Goal: Task Accomplishment & Management: Complete application form

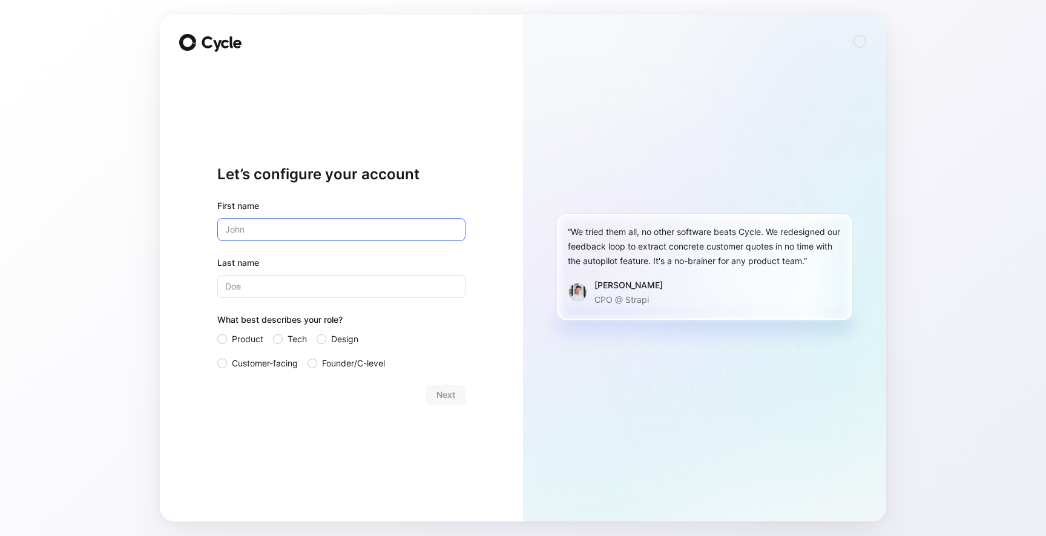
click at [309, 231] on input "text" at bounding box center [341, 229] width 248 height 23
type input "Pieter-Jan"
click at [274, 277] on input "Last name" at bounding box center [341, 286] width 248 height 23
type input "Philips"
click at [293, 338] on span "Tech" at bounding box center [297, 339] width 19 height 15
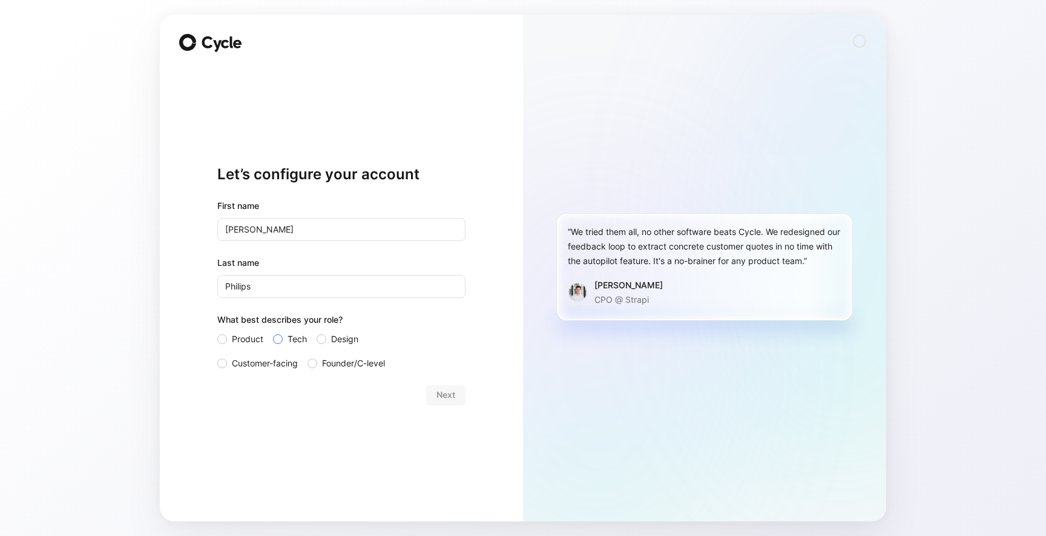
click at [273, 332] on input "Tech" at bounding box center [273, 332] width 0 height 0
click at [331, 360] on span "Founder/C-level" at bounding box center [353, 363] width 63 height 15
click at [308, 356] on input "Founder/C-level" at bounding box center [308, 356] width 0 height 0
click at [308, 334] on div "Product Tech Design Customer-facing Founder/C-level" at bounding box center [341, 351] width 248 height 39
click at [300, 337] on span "Tech" at bounding box center [297, 339] width 19 height 15
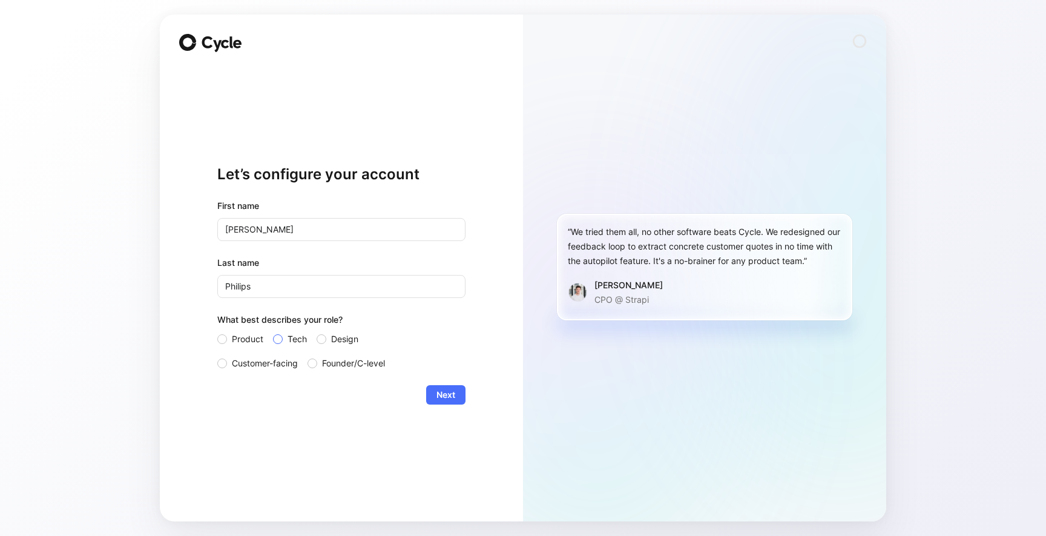
click at [273, 332] on input "Tech" at bounding box center [273, 332] width 0 height 0
click at [368, 366] on span "Founder/C-level" at bounding box center [353, 363] width 63 height 15
click at [308, 356] on input "Founder/C-level" at bounding box center [308, 356] width 0 height 0
click at [440, 390] on span "Next" at bounding box center [446, 395] width 19 height 15
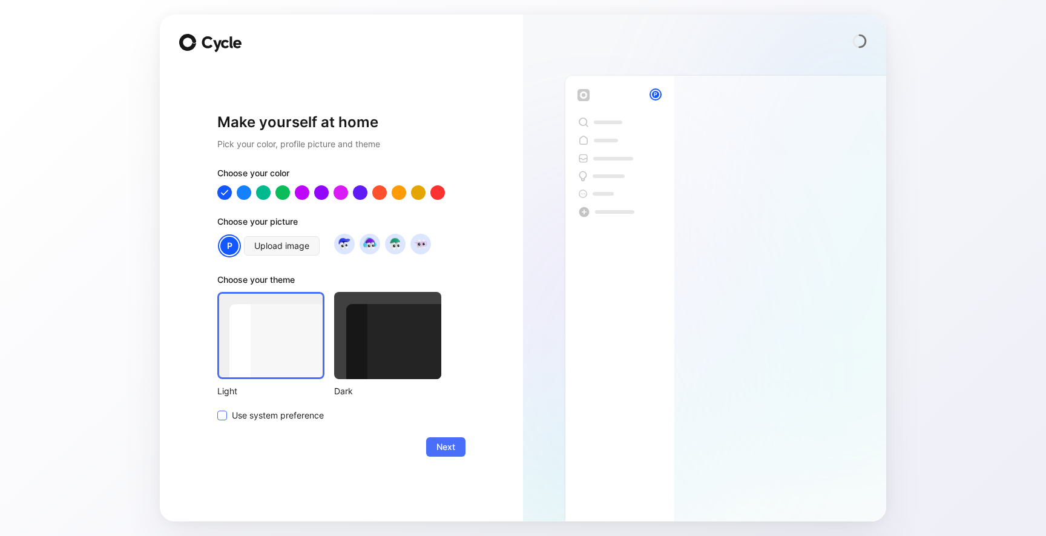
click at [260, 418] on span "Use system preference" at bounding box center [278, 415] width 92 height 15
click at [217, 408] on input "Use system preference" at bounding box center [217, 408] width 0 height 0
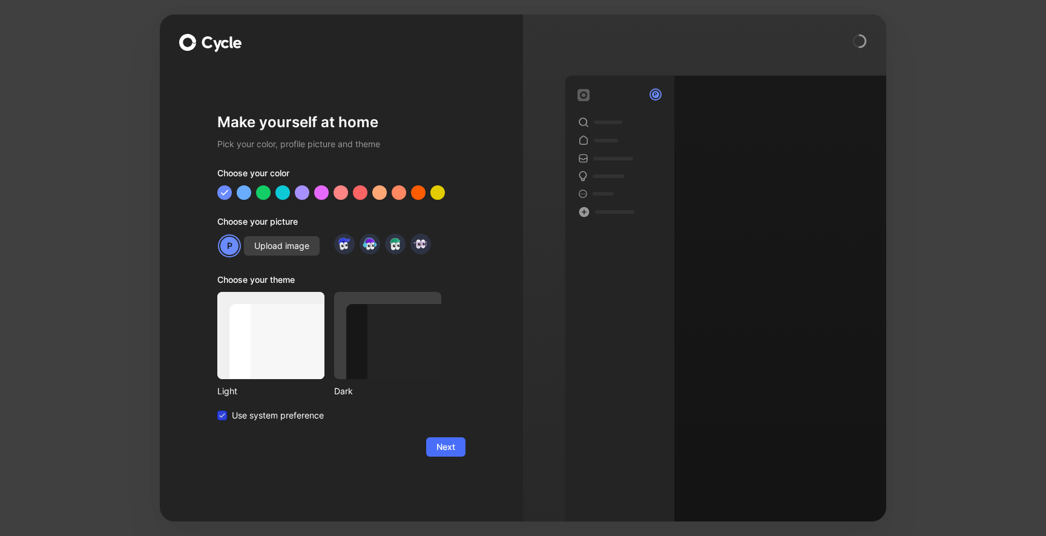
click at [260, 418] on span "Use system preference" at bounding box center [278, 415] width 92 height 15
click at [217, 408] on input "Use system preference" at bounding box center [217, 408] width 0 height 0
click at [277, 344] on div at bounding box center [270, 335] width 107 height 87
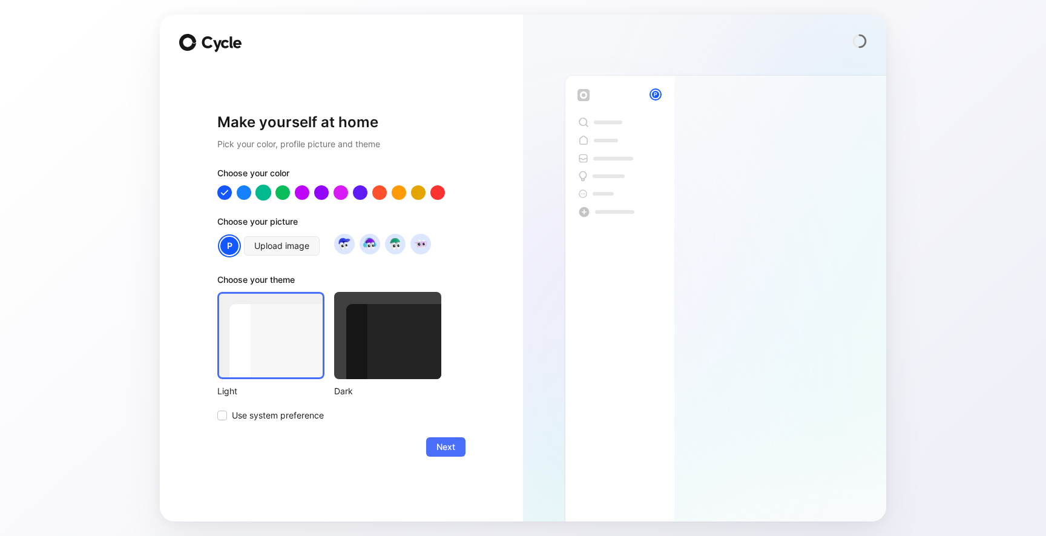
click at [261, 194] on div at bounding box center [264, 192] width 16 height 16
click at [243, 194] on div at bounding box center [244, 192] width 16 height 16
click at [262, 194] on div at bounding box center [264, 192] width 16 height 16
click at [295, 248] on span "Upload image" at bounding box center [281, 246] width 55 height 15
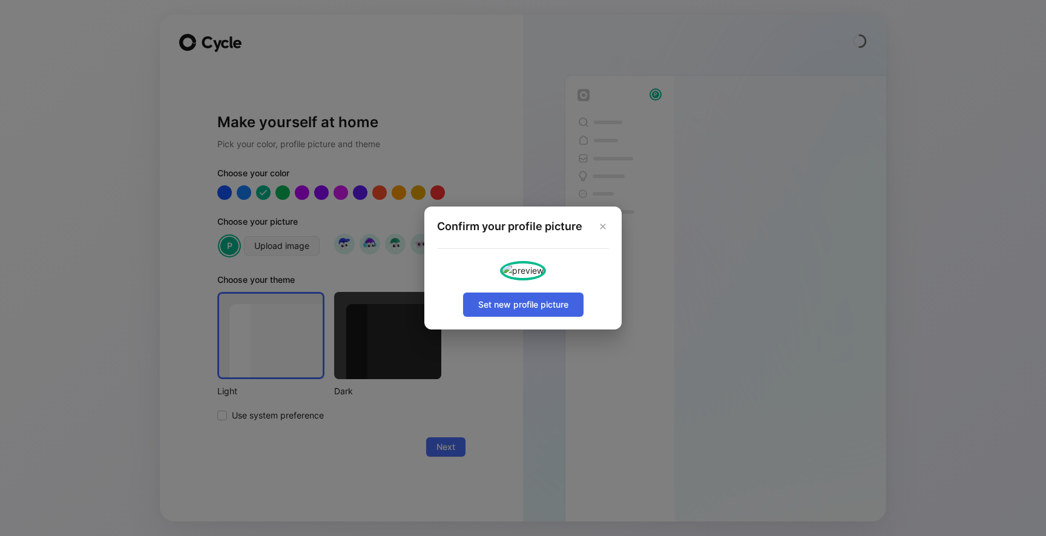
click at [549, 312] on span "Set new profile picture" at bounding box center [523, 304] width 90 height 15
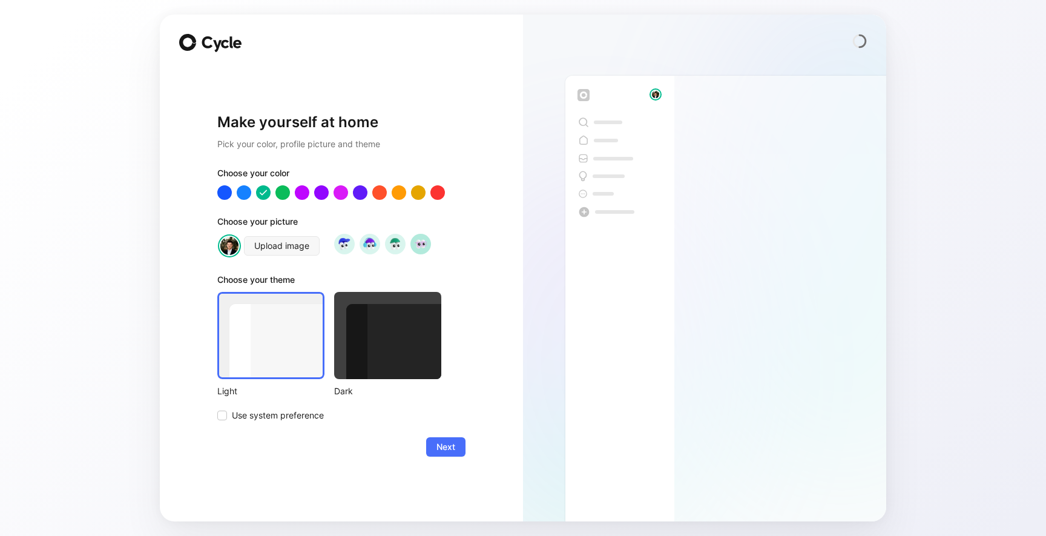
click at [423, 244] on img at bounding box center [420, 244] width 16 height 16
click at [290, 248] on span "Upload image" at bounding box center [281, 246] width 55 height 15
click at [447, 449] on span "Next" at bounding box center [446, 447] width 19 height 15
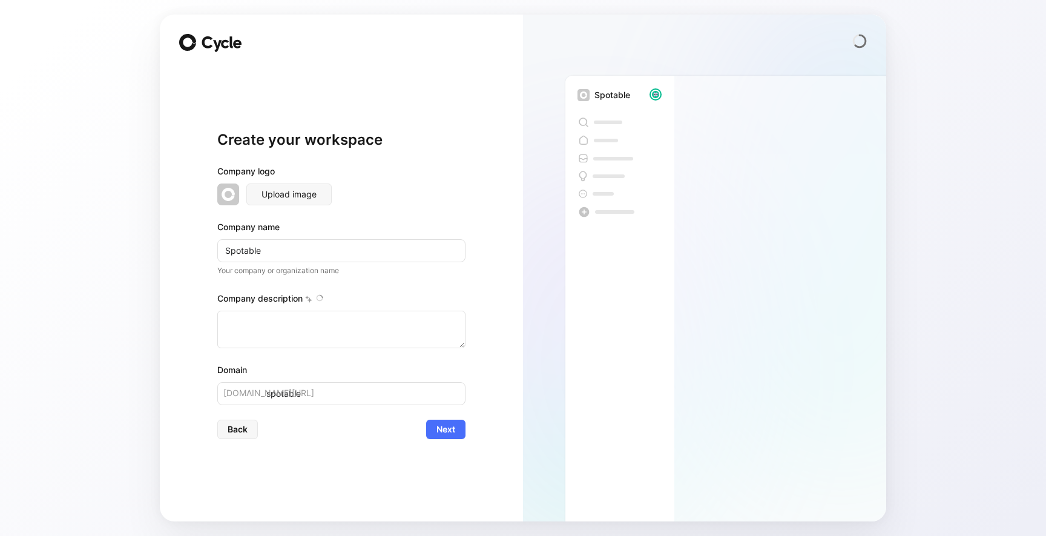
type textarea "Spot on targeting"
click at [322, 325] on textarea "Spot on targeting" at bounding box center [341, 330] width 248 height 38
click at [456, 429] on button "Next" at bounding box center [445, 429] width 39 height 19
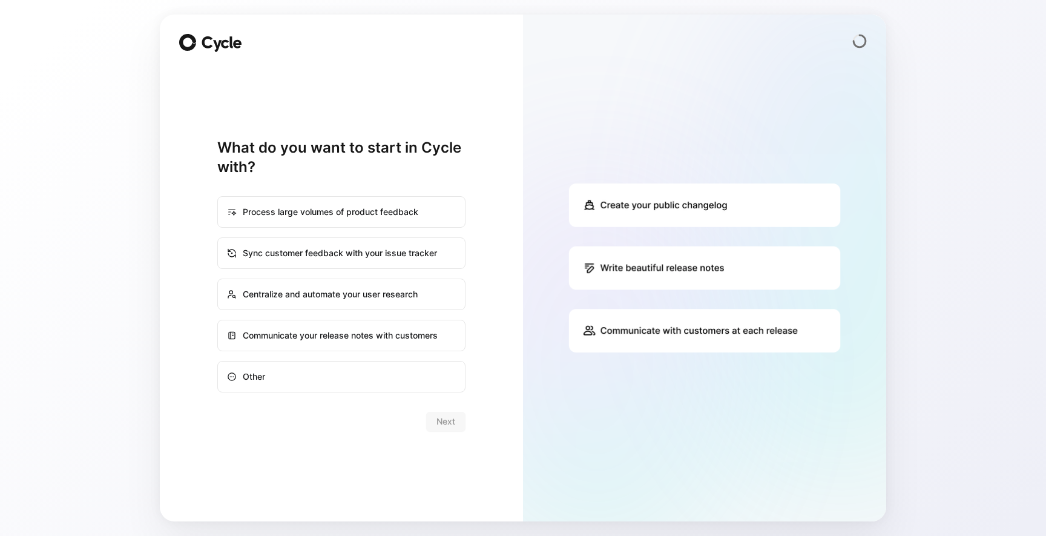
click at [325, 342] on div "Communicate your release notes with customers" at bounding box center [342, 335] width 246 height 29
click at [219, 321] on input "Communicate your release notes with customers" at bounding box center [218, 320] width 1 height 1
radio input "true"
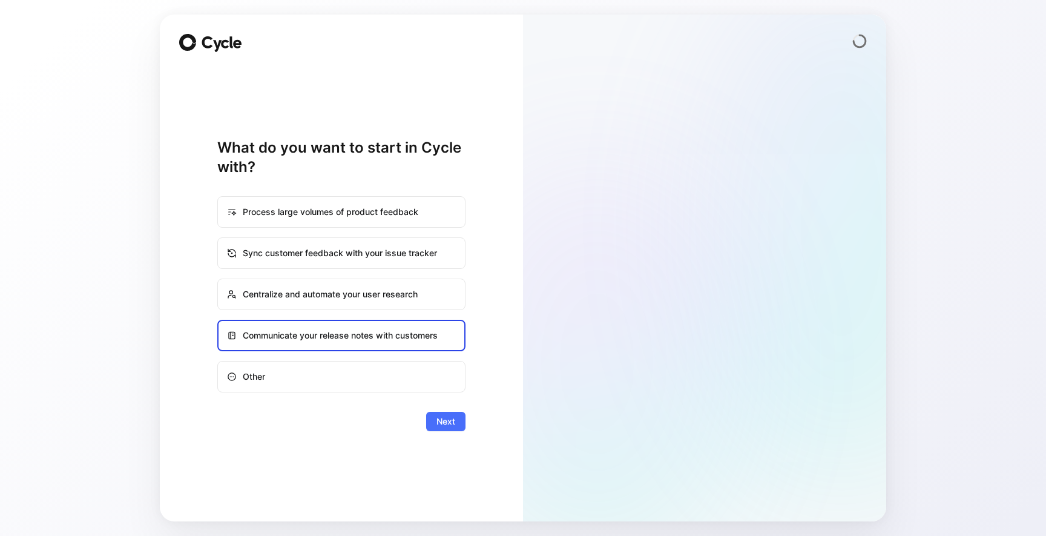
click at [331, 257] on div "Sync customer feedback with your issue tracker" at bounding box center [342, 253] width 246 height 29
click at [219, 239] on input "Sync customer feedback with your issue tracker" at bounding box center [218, 238] width 1 height 1
radio input "true"
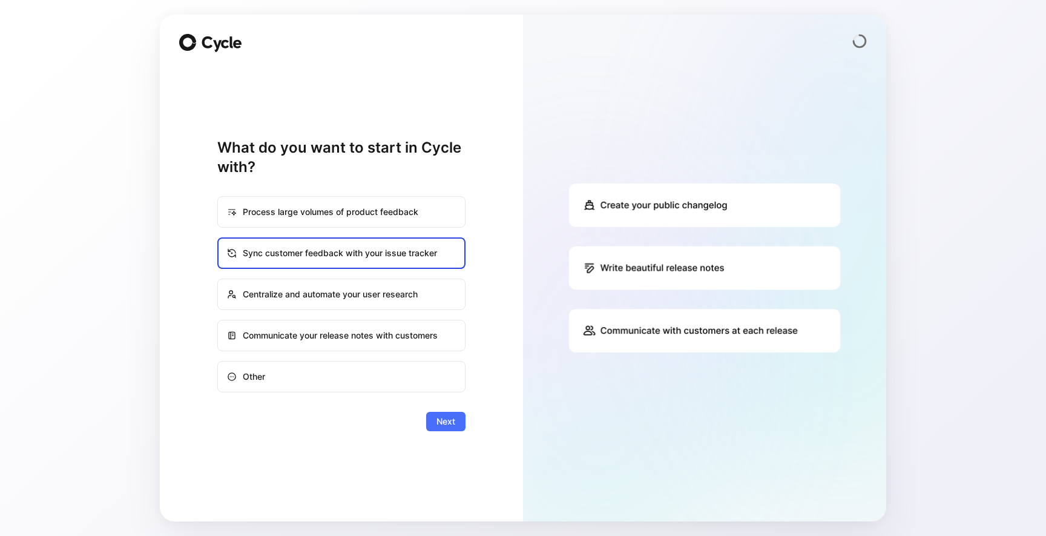
click at [329, 328] on div "Communicate your release notes with customers" at bounding box center [342, 335] width 246 height 29
click at [219, 321] on input "Communicate your release notes with customers" at bounding box center [218, 320] width 1 height 1
radio input "true"
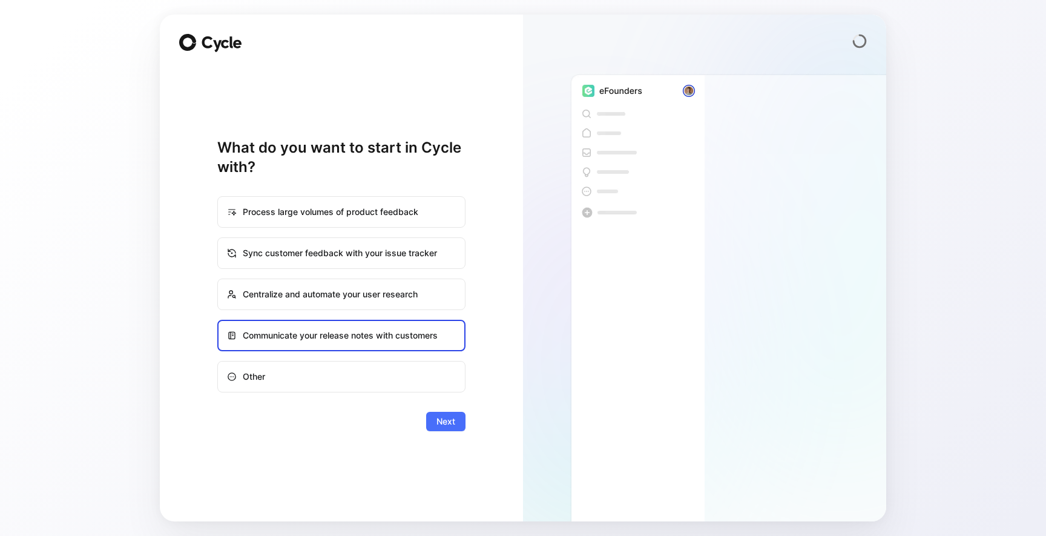
click at [320, 371] on div "Other" at bounding box center [342, 376] width 246 height 29
click at [219, 362] on input "Other" at bounding box center [218, 361] width 1 height 1
radio input "true"
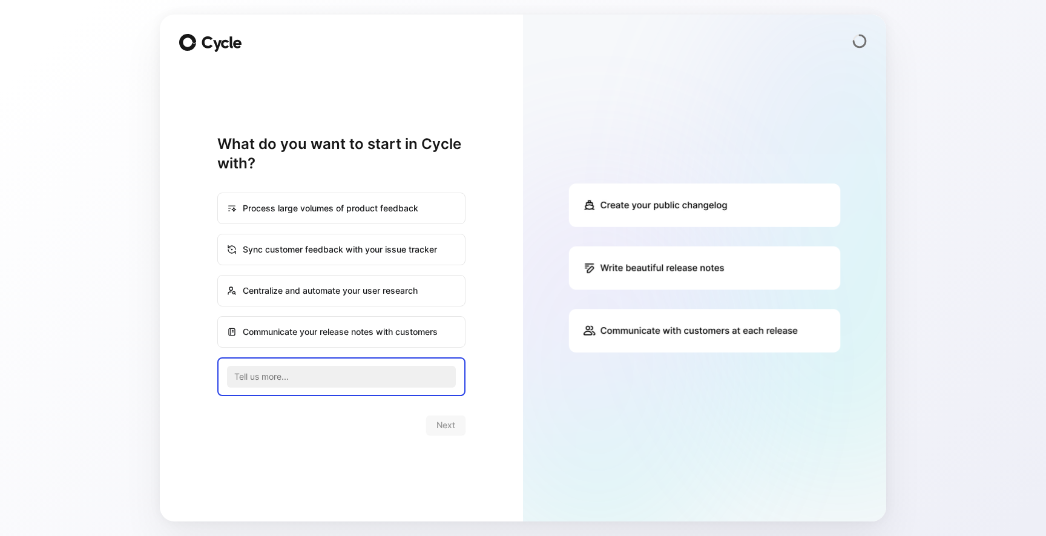
click at [332, 315] on div "Process large volumes of product feedback Sync customer feedback with your issu…" at bounding box center [341, 294] width 248 height 203
click at [329, 329] on div "Communicate your release notes with customers" at bounding box center [342, 331] width 246 height 29
click at [219, 317] on input "Communicate your release notes with customers" at bounding box center [218, 317] width 1 height 1
radio input "true"
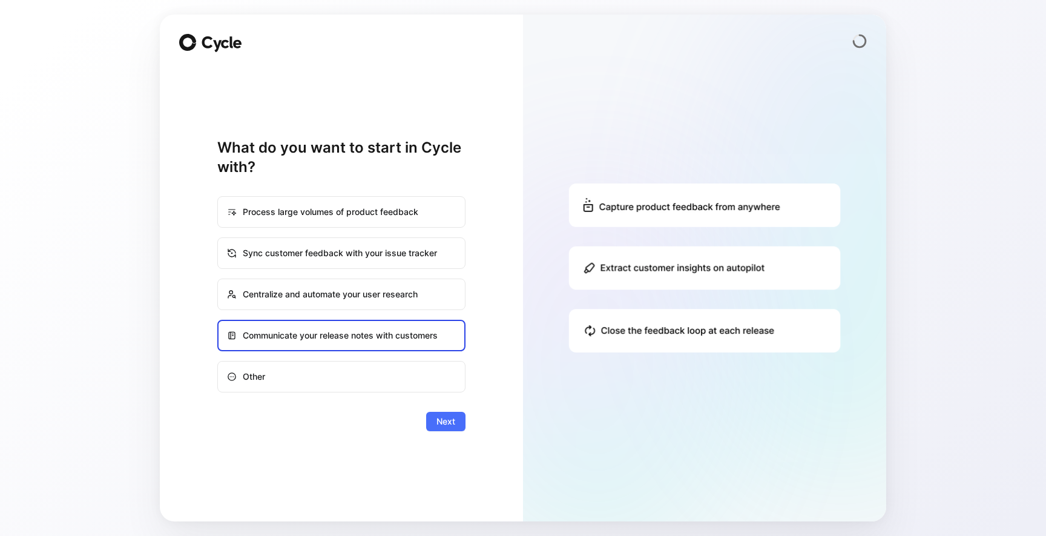
click at [343, 219] on div "Process large volumes of product feedback" at bounding box center [342, 211] width 246 height 29
click at [219, 197] on input "Process large volumes of product feedback" at bounding box center [218, 197] width 1 height 1
radio input "true"
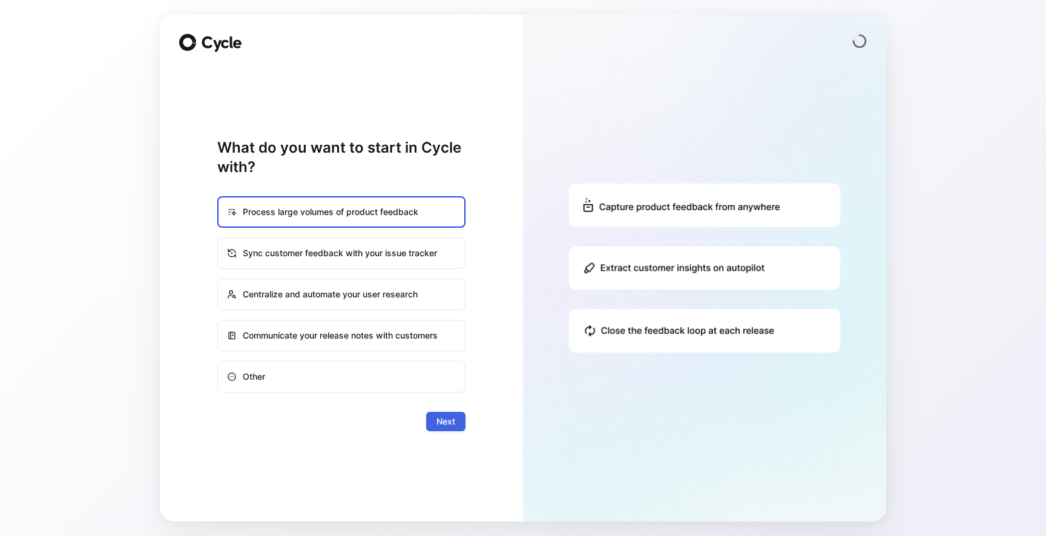
click at [452, 427] on span "Next" at bounding box center [446, 421] width 19 height 15
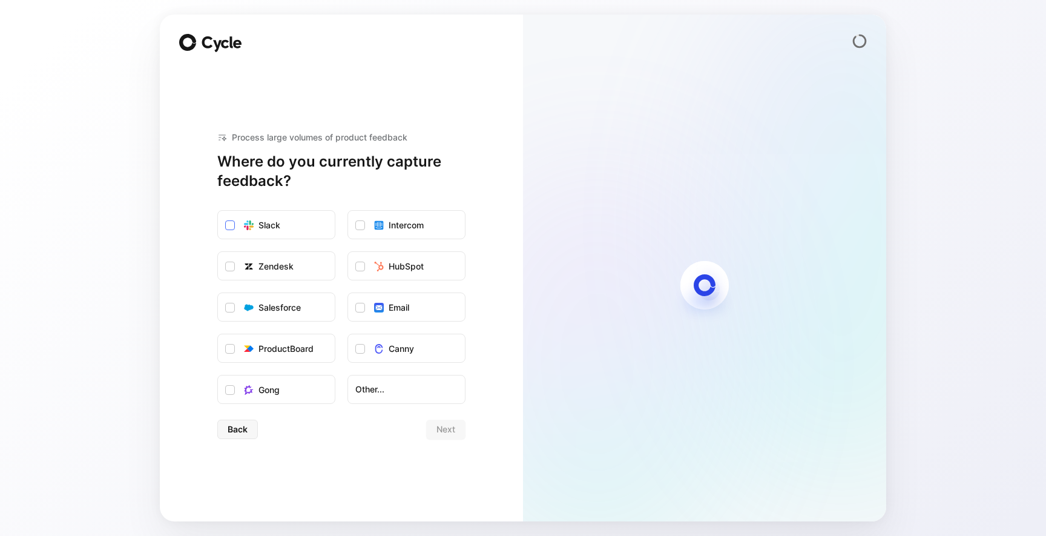
click at [292, 222] on label "Slack" at bounding box center [276, 225] width 117 height 29
click at [218, 211] on input "Slack" at bounding box center [218, 211] width 0 height 0
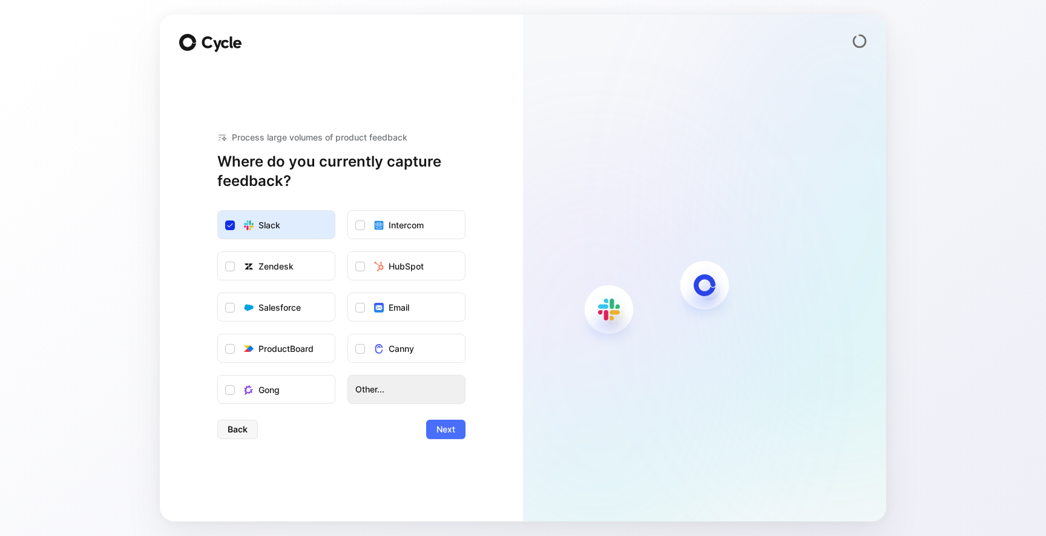
click at [372, 398] on button "Other..." at bounding box center [407, 389] width 118 height 29
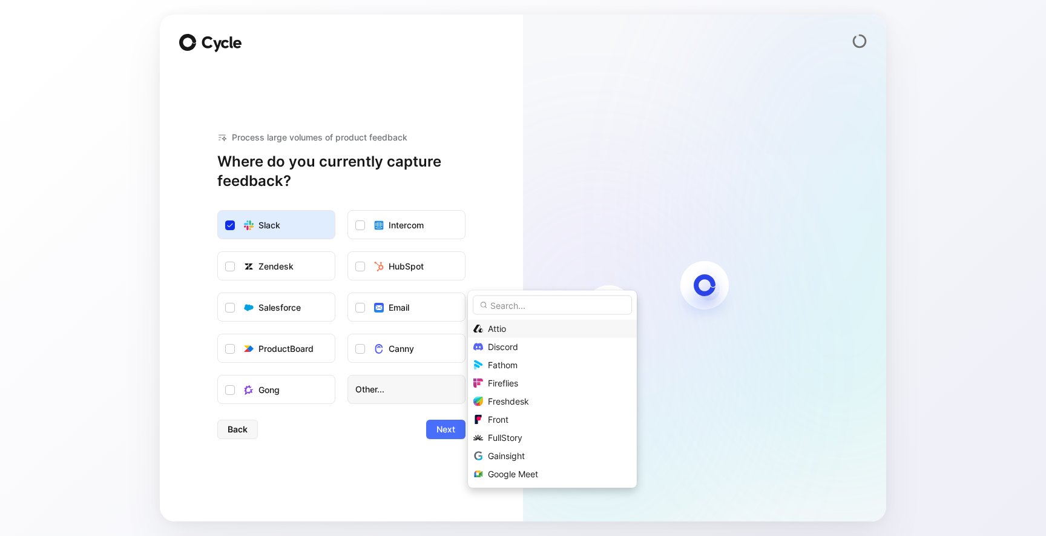
click at [520, 325] on div "Attio" at bounding box center [560, 329] width 144 height 15
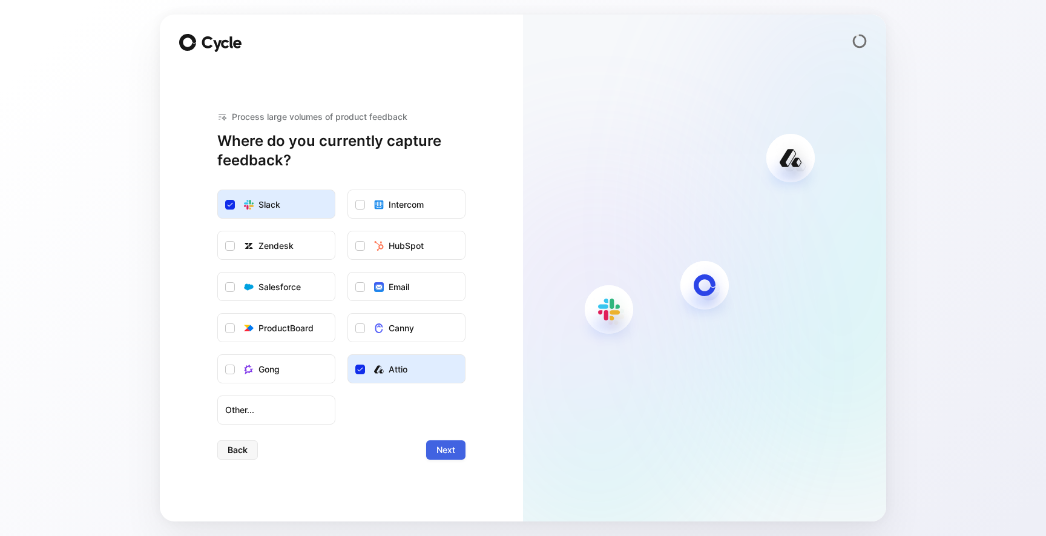
click at [447, 443] on span "Next" at bounding box center [446, 450] width 19 height 15
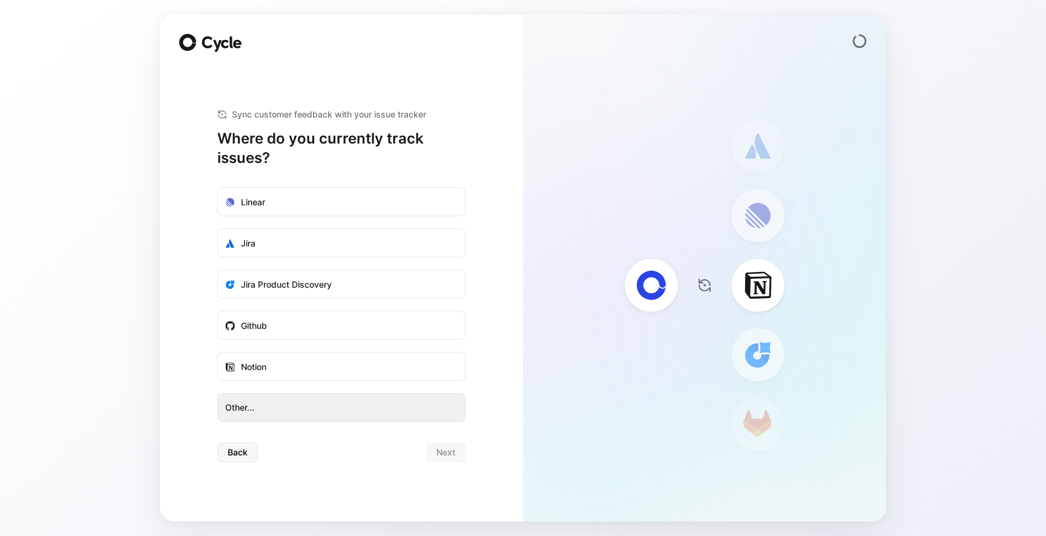
click at [312, 401] on span "Other..." at bounding box center [341, 407] width 233 height 15
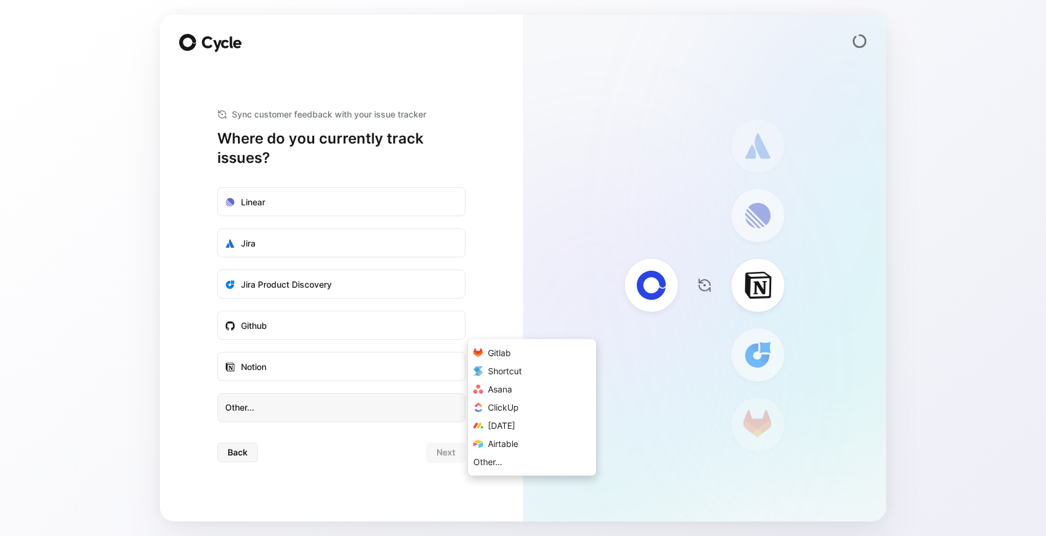
click at [520, 471] on div "Gitlab Shortcut Asana ClickUp Monday Airtable Other…" at bounding box center [532, 407] width 128 height 137
click at [525, 464] on div "Other…" at bounding box center [532, 462] width 128 height 18
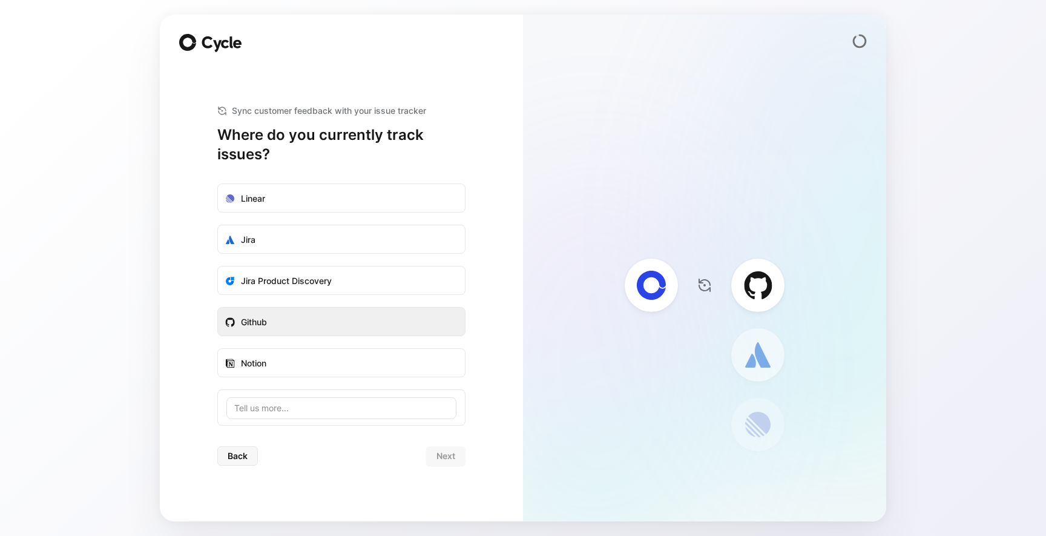
click at [306, 333] on label "Github" at bounding box center [341, 322] width 247 height 29
click at [218, 308] on input "Github" at bounding box center [218, 308] width 0 height 0
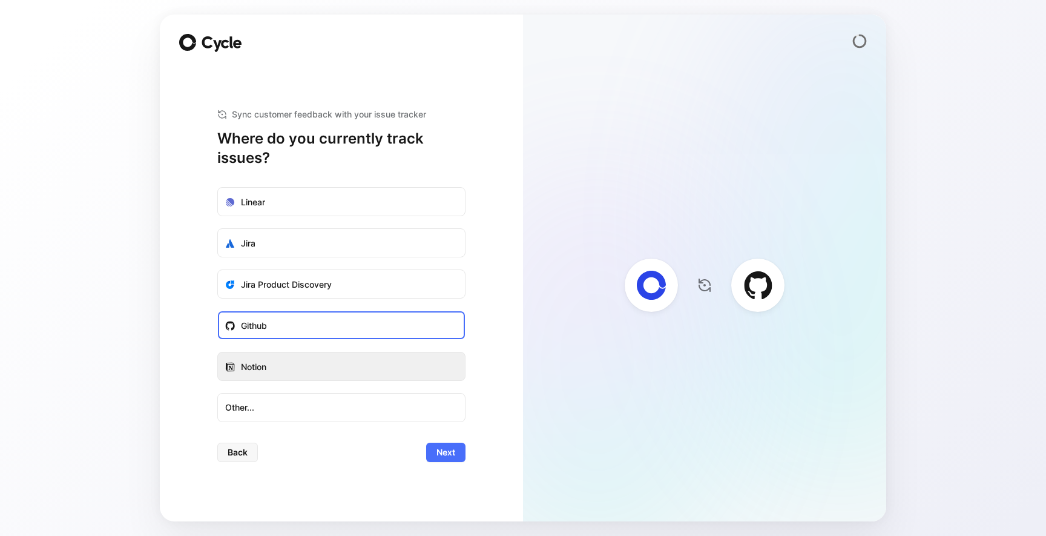
click at [314, 374] on label "Notion" at bounding box center [341, 366] width 247 height 29
click at [218, 352] on input "Notion" at bounding box center [218, 352] width 0 height 0
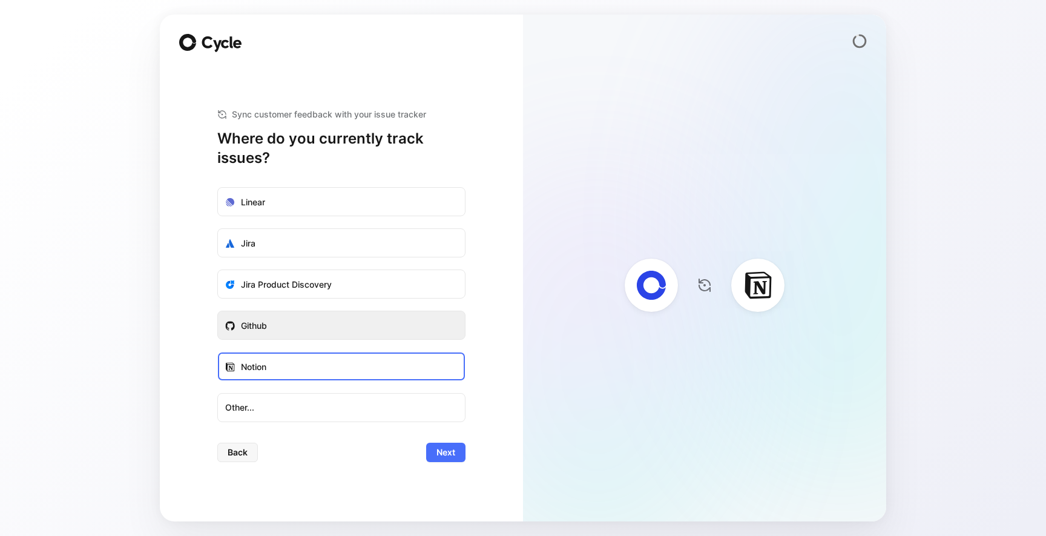
click at [315, 335] on label "Github" at bounding box center [341, 325] width 247 height 29
click at [218, 311] on input "Github" at bounding box center [218, 311] width 0 height 0
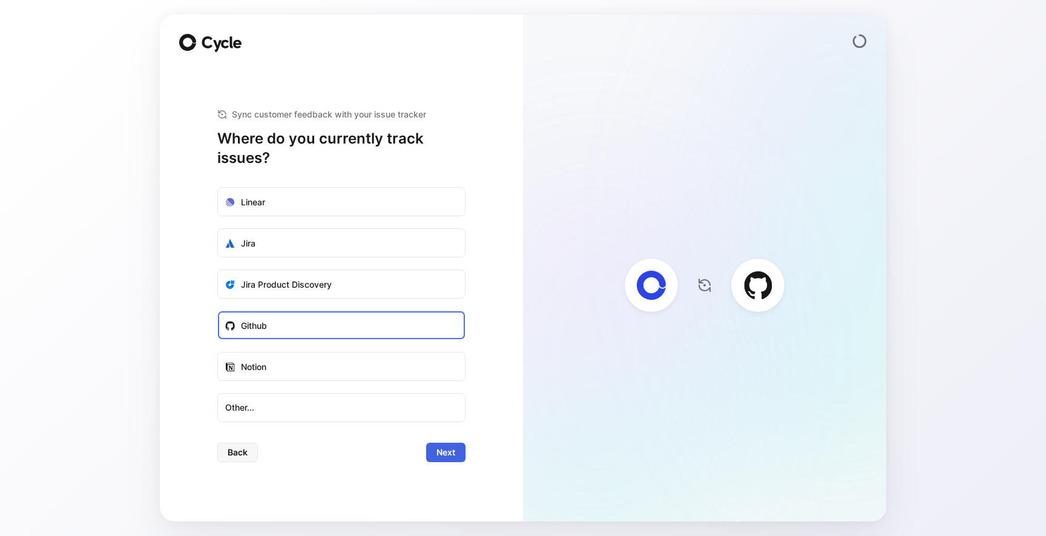
click at [447, 449] on span "Next" at bounding box center [446, 452] width 19 height 15
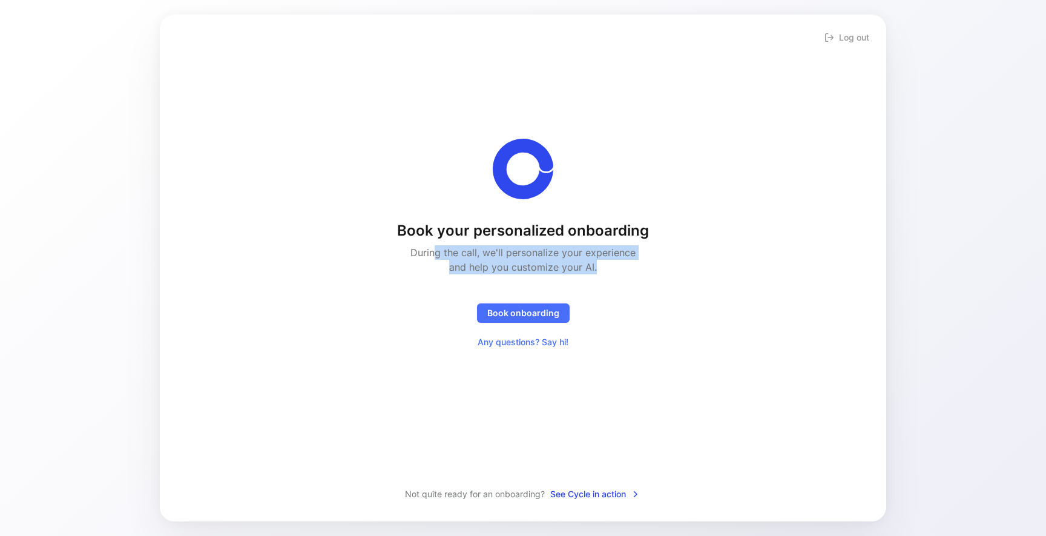
drag, startPoint x: 435, startPoint y: 249, endPoint x: 612, endPoint y: 263, distance: 177.9
click at [612, 262] on h2 "During the call, we'll personalize your experience and help you customize your …" at bounding box center [523, 259] width 239 height 29
click at [612, 263] on h2 "During the call, we'll personalize your experience and help you customize your …" at bounding box center [523, 259] width 239 height 29
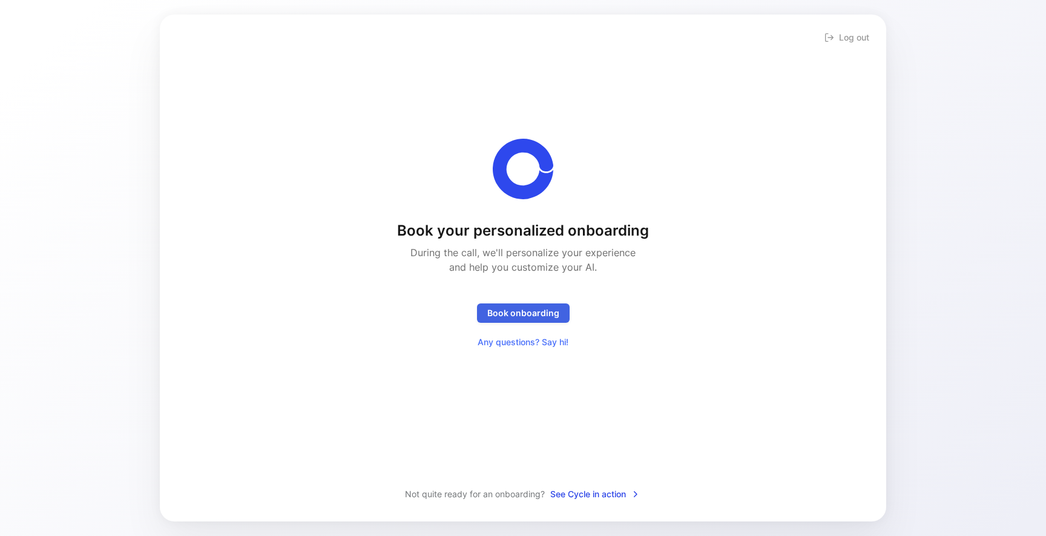
click at [521, 318] on span "Book onboarding" at bounding box center [523, 313] width 72 height 15
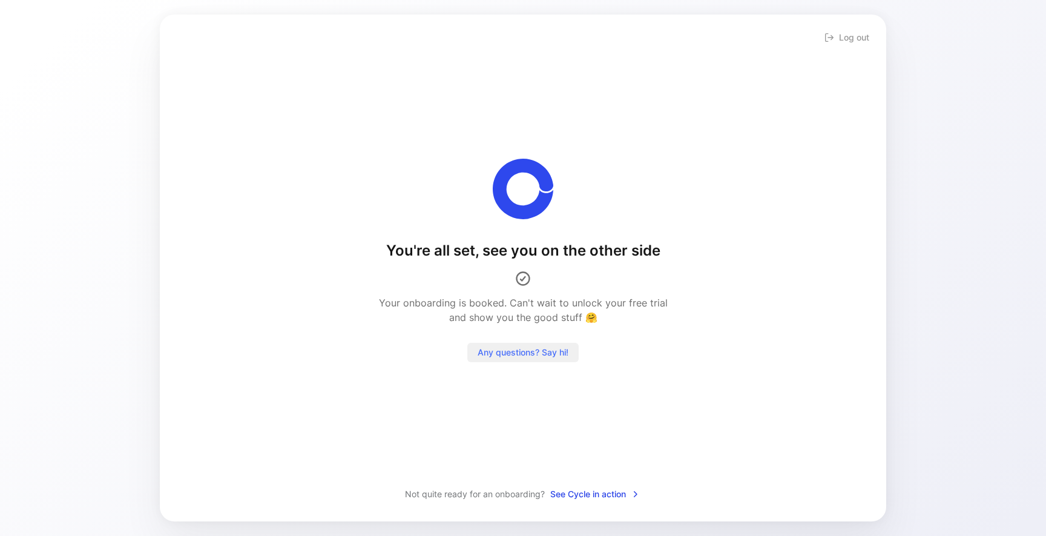
click at [527, 354] on span "Any questions? Say hi!" at bounding box center [523, 352] width 91 height 15
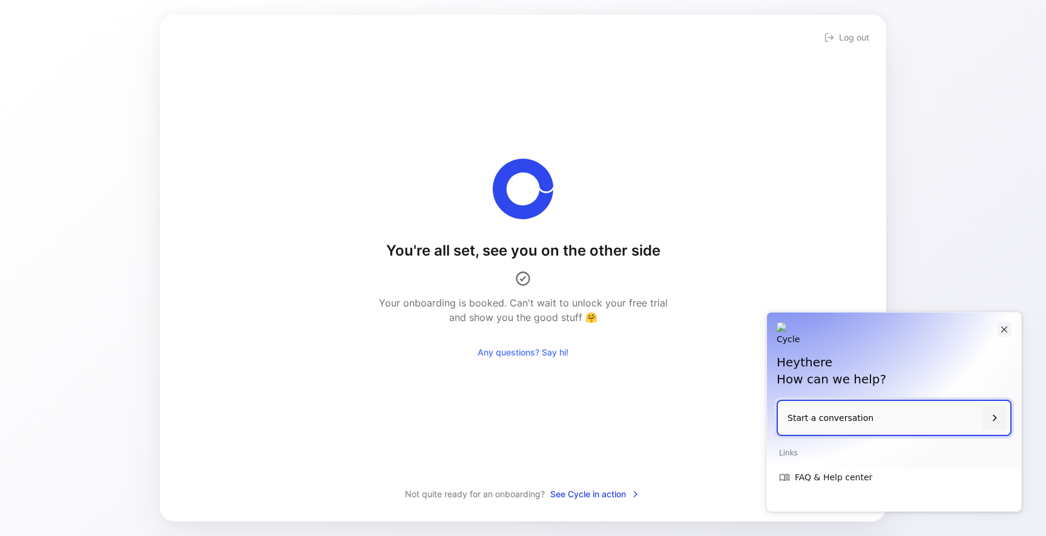
click at [998, 334] on button "Close" at bounding box center [1004, 329] width 15 height 15
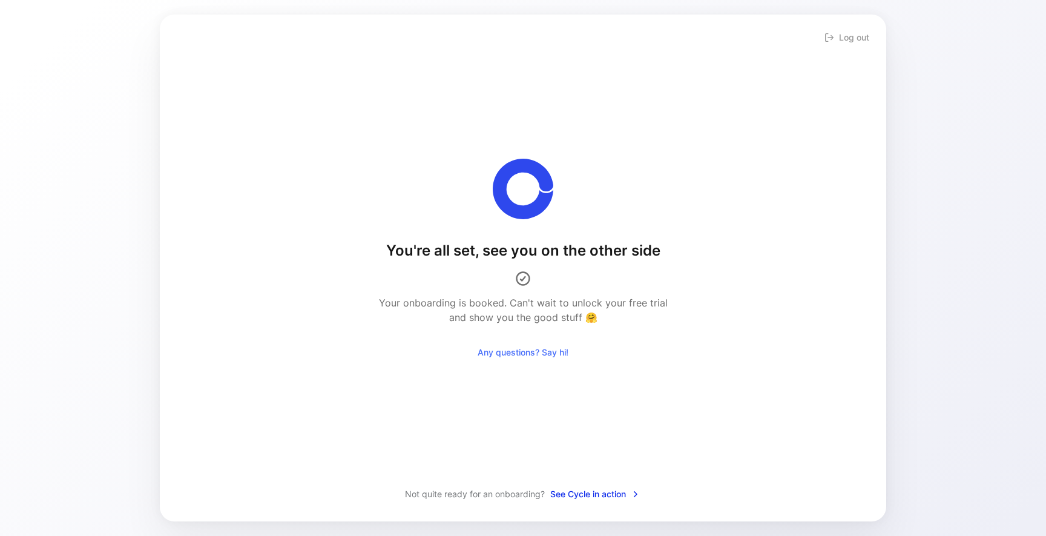
click at [603, 496] on span "See Cycle in action" at bounding box center [595, 494] width 90 height 15
click at [863, 29] on button "Log out" at bounding box center [847, 37] width 50 height 17
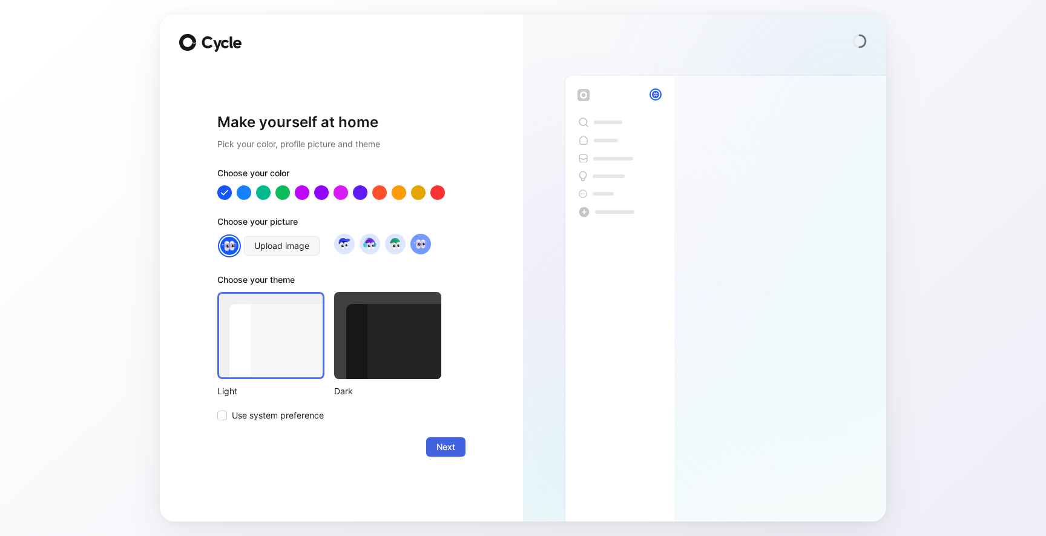
click at [447, 446] on span "Next" at bounding box center [446, 447] width 19 height 15
